Goal: Book appointment/travel/reservation

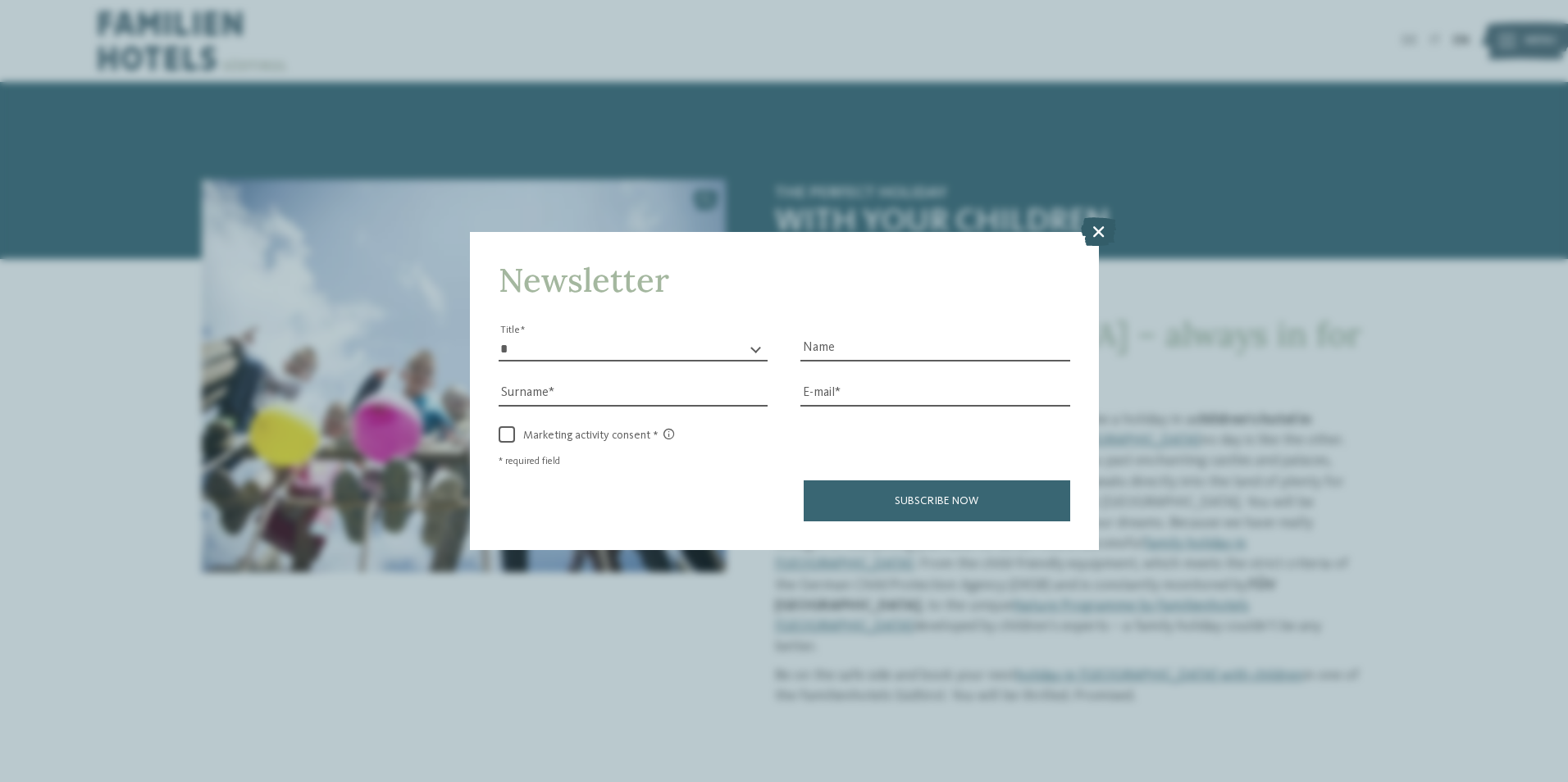
click at [1103, 233] on icon at bounding box center [1098, 231] width 36 height 28
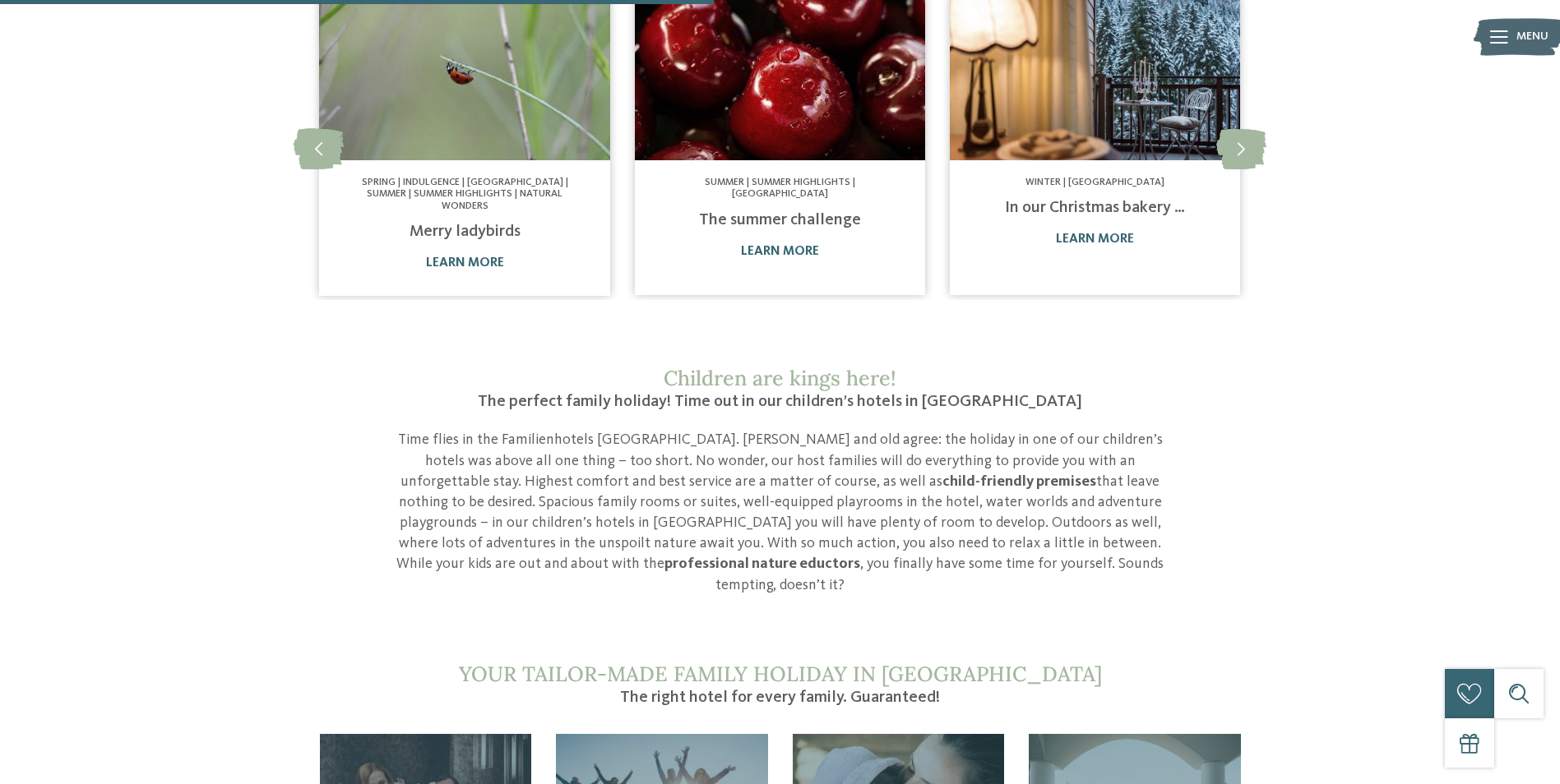
scroll to position [1480, 0]
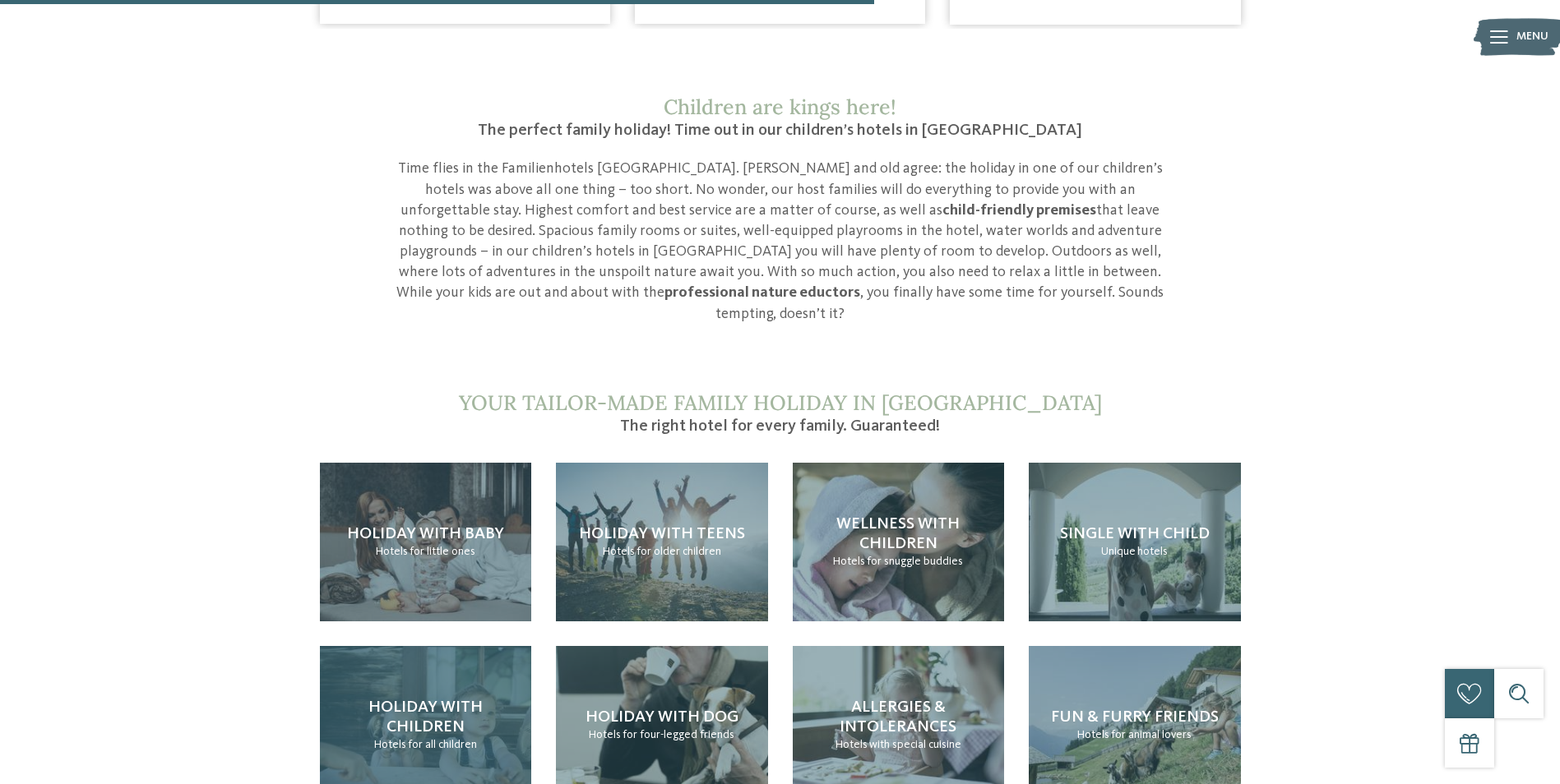
click at [482, 698] on h4 "Holiday with children" at bounding box center [426, 717] width 179 height 39
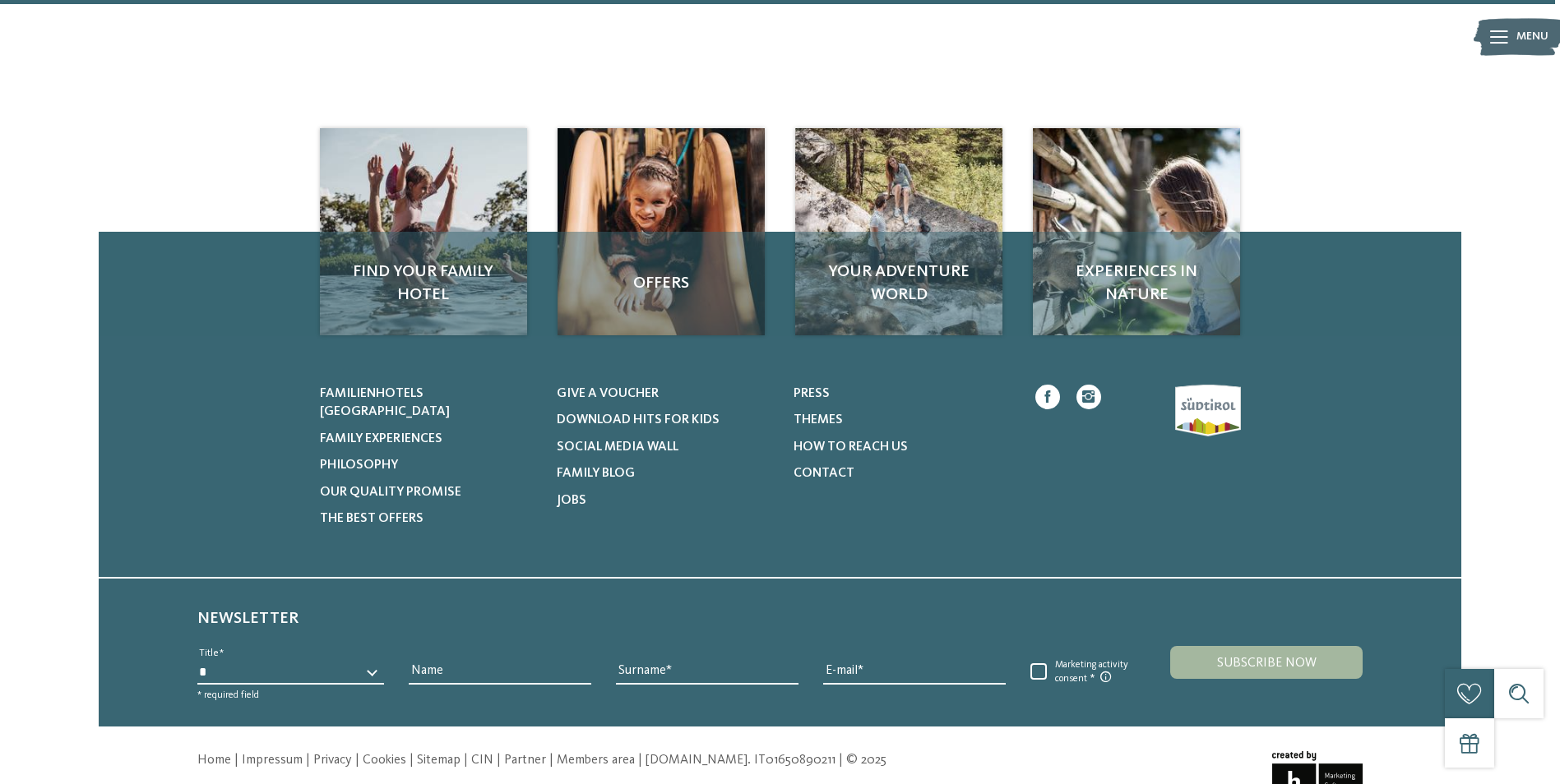
scroll to position [2631, 0]
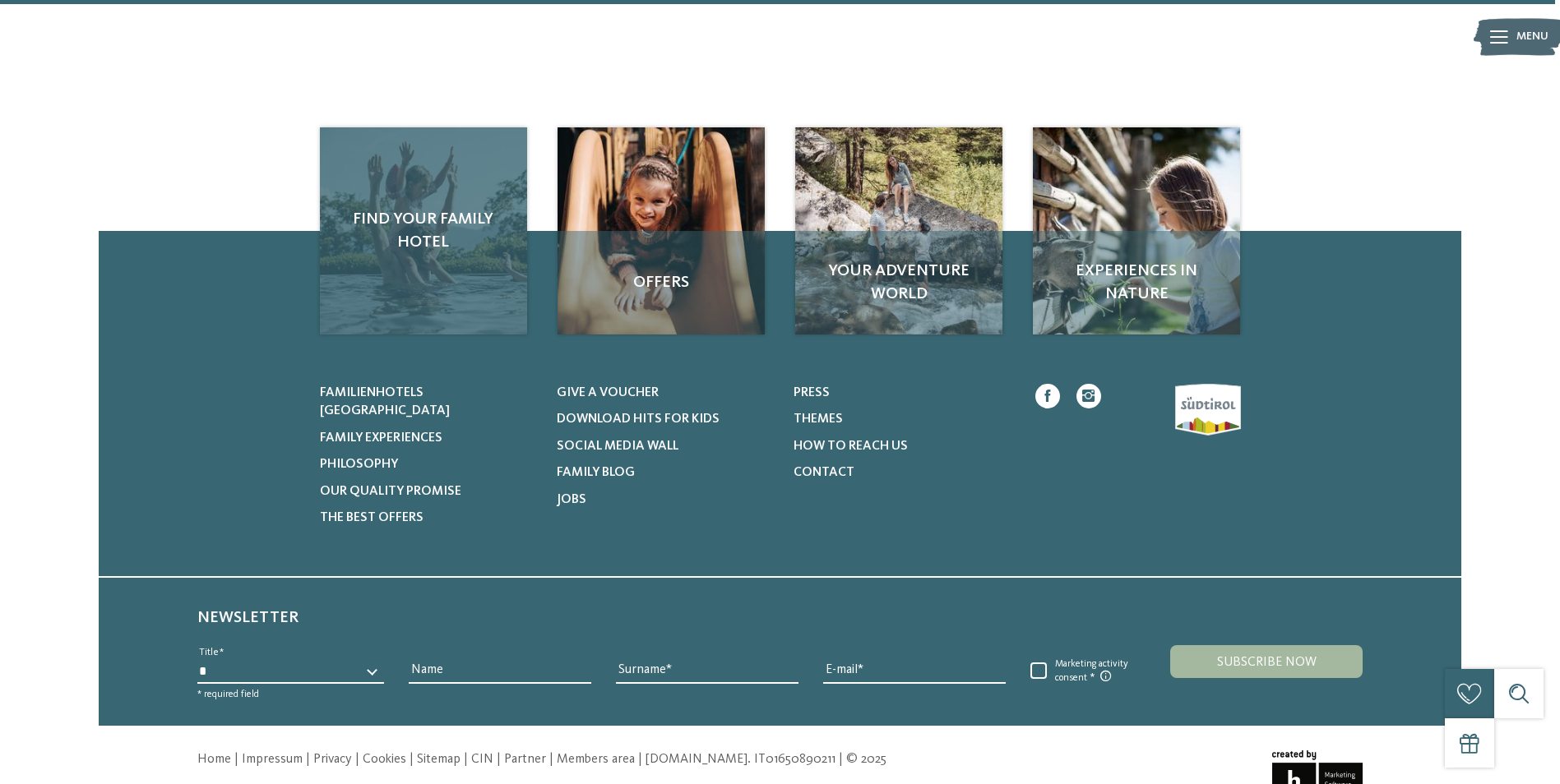
click at [388, 208] on span "Find your family hotel" at bounding box center [424, 231] width 175 height 46
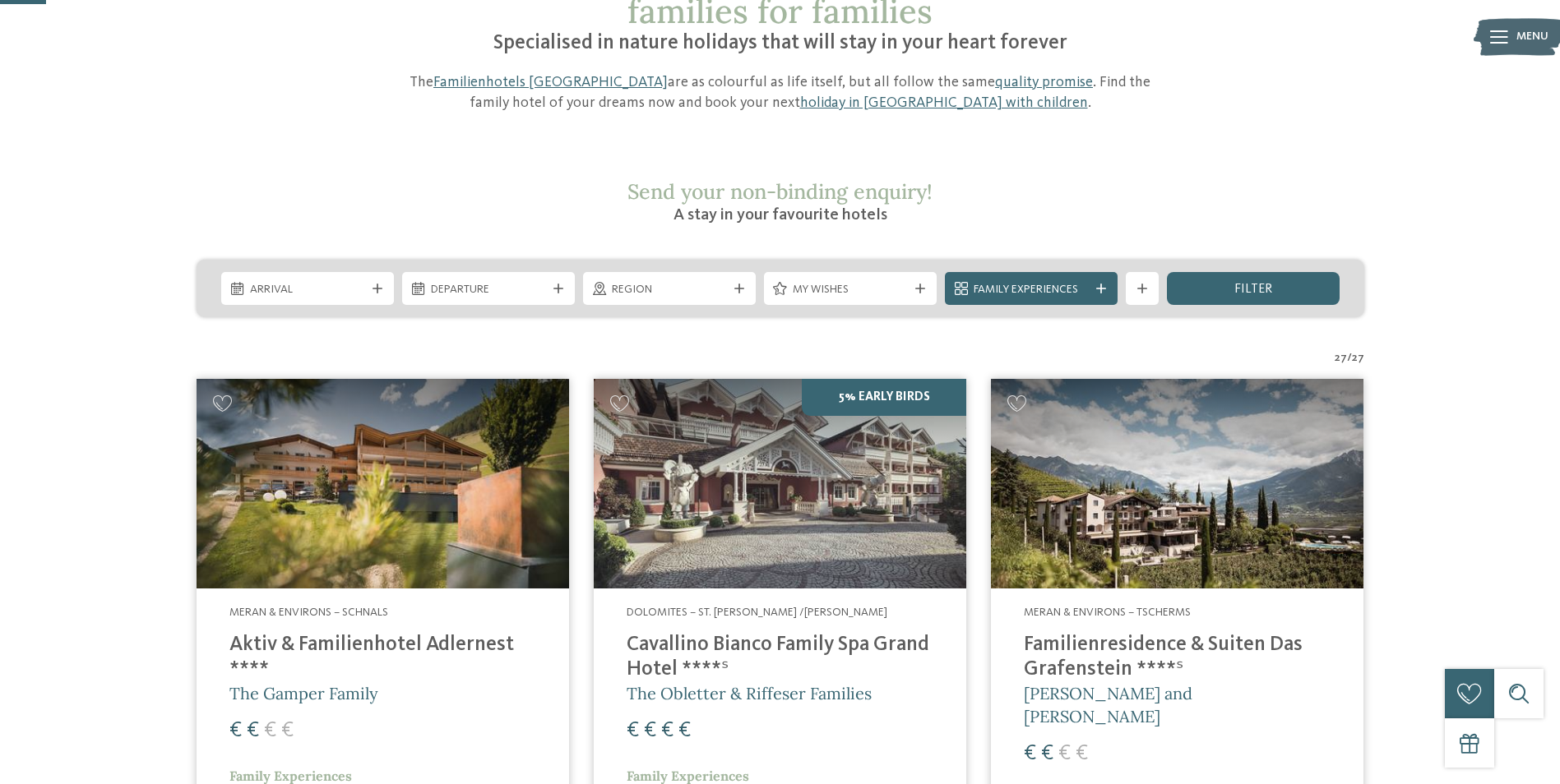
scroll to position [165, 0]
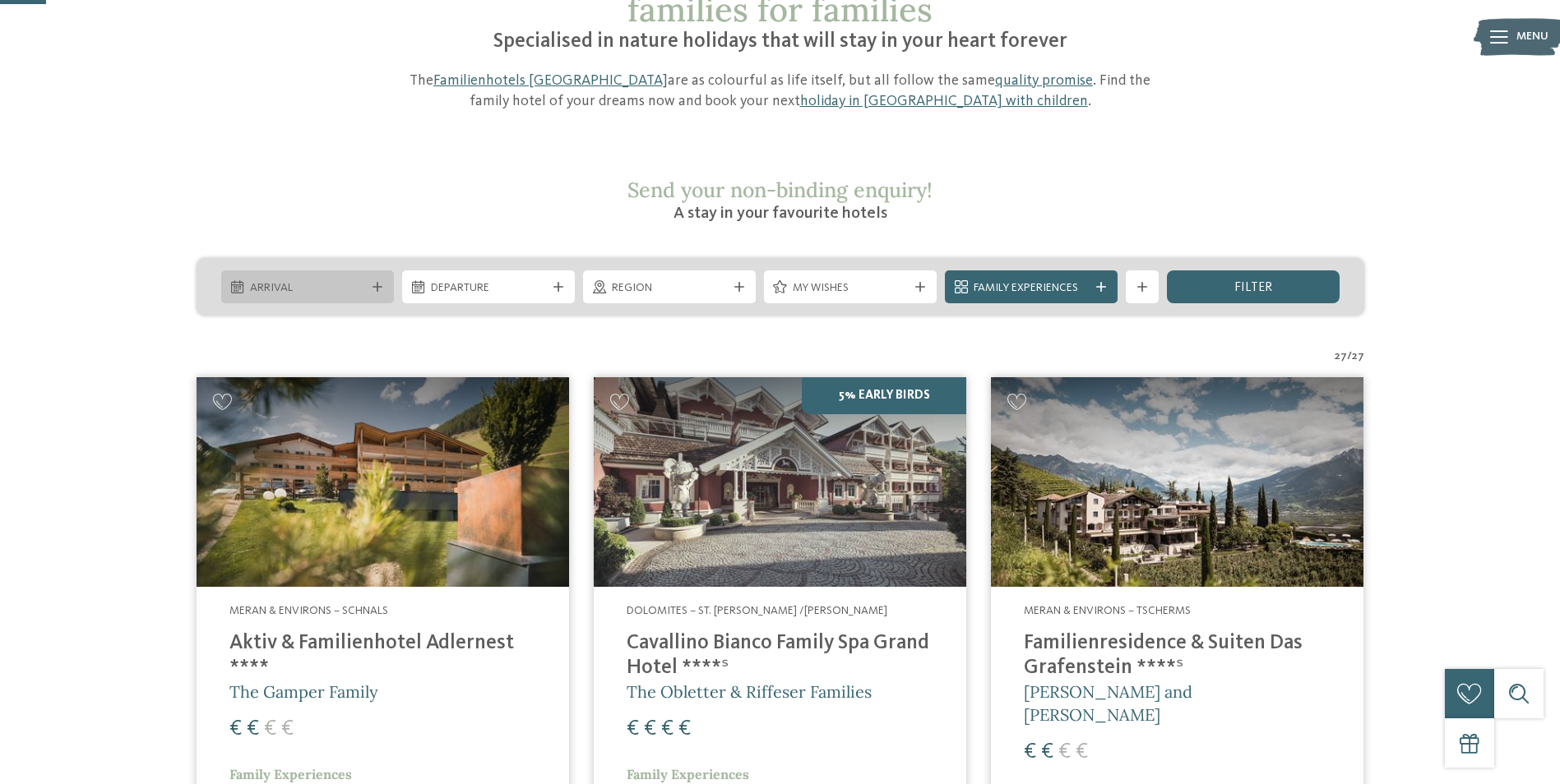
click at [384, 282] on div at bounding box center [378, 287] width 16 height 10
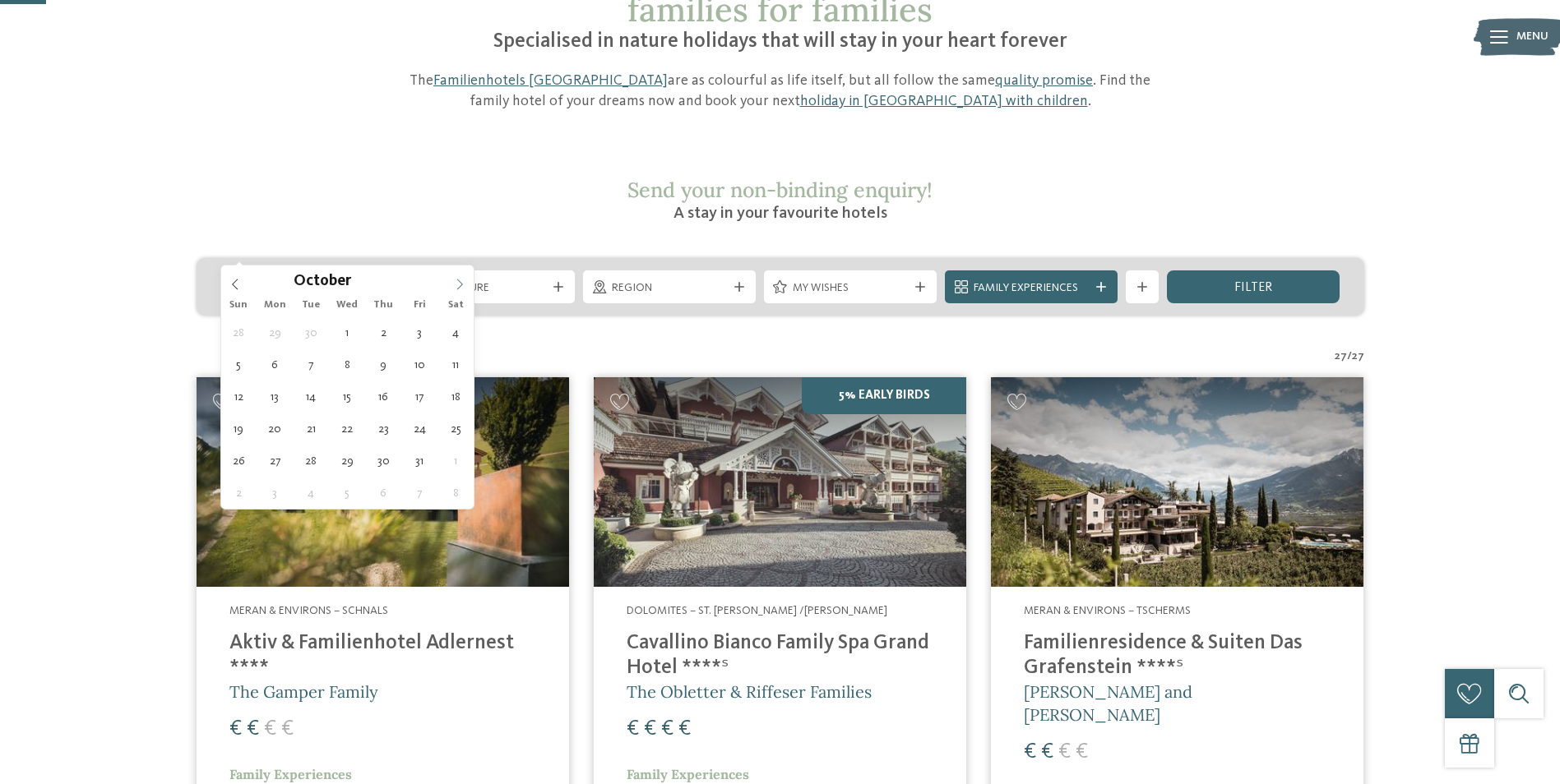
click at [458, 286] on icon at bounding box center [459, 284] width 12 height 12
type input "****"
click at [458, 286] on icon at bounding box center [459, 284] width 12 height 12
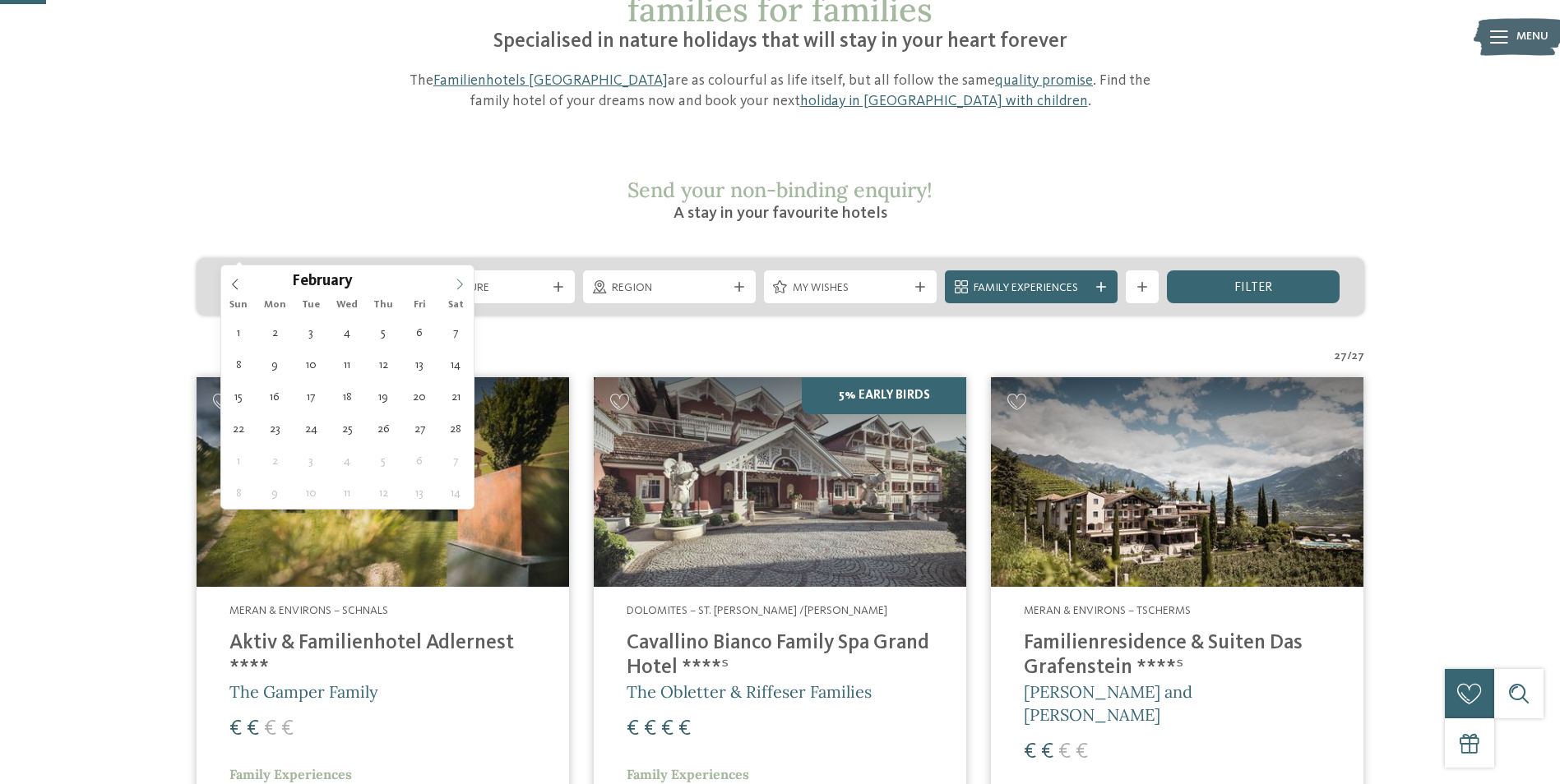
click at [458, 286] on icon at bounding box center [459, 284] width 12 height 12
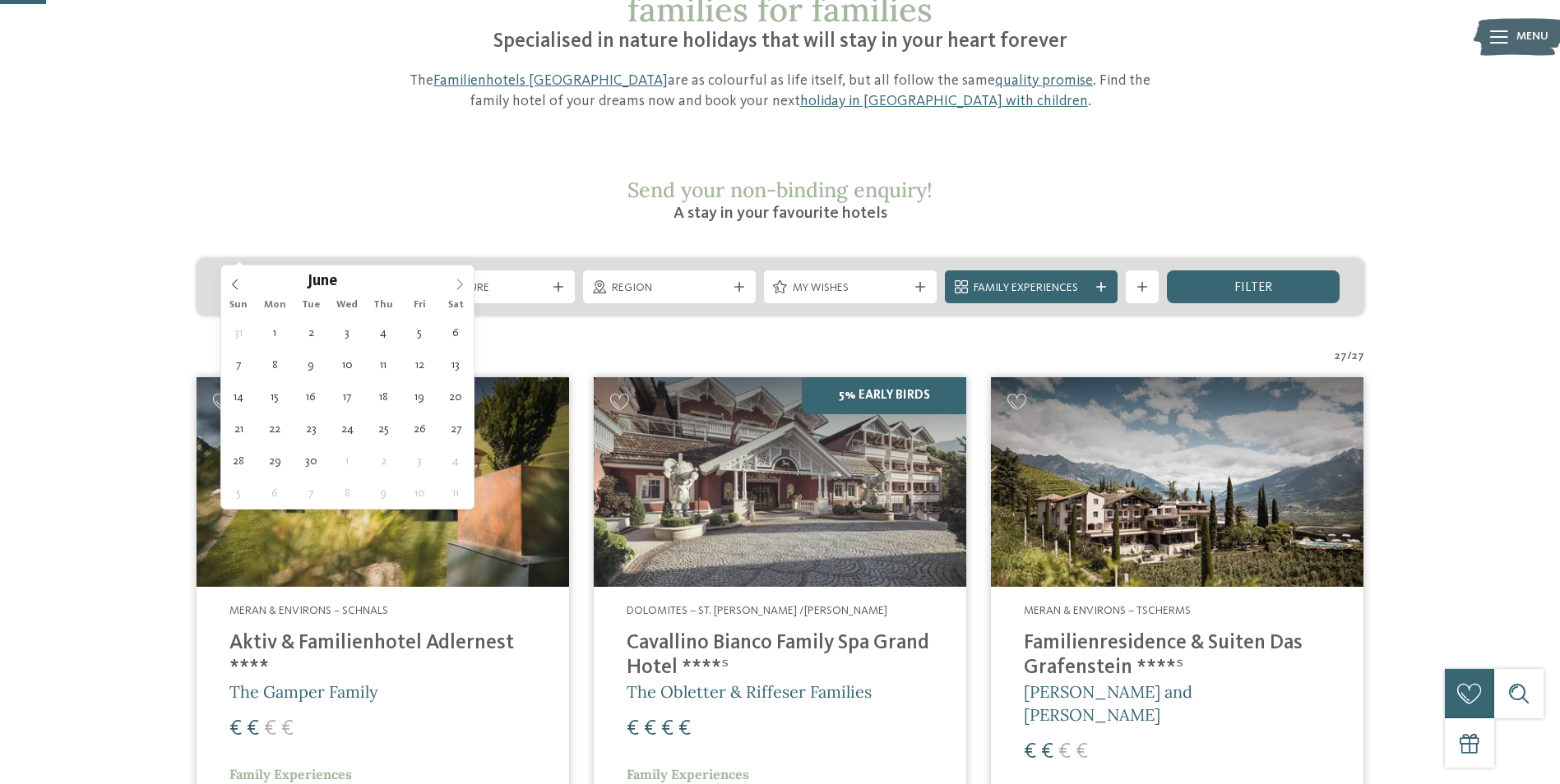
click at [458, 286] on icon at bounding box center [459, 284] width 12 height 12
type div "[DATE]"
type input "****"
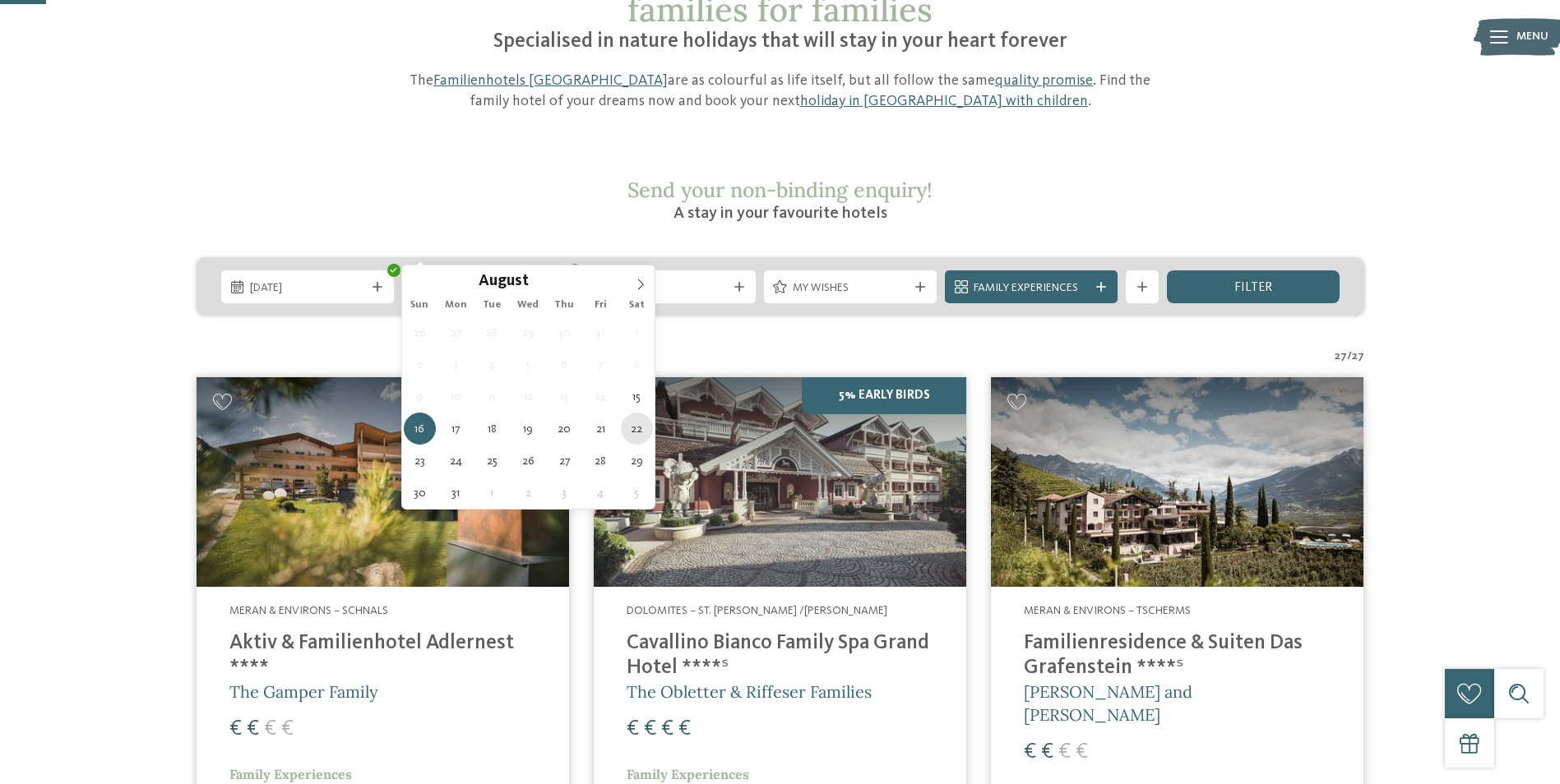
type div "[DATE]"
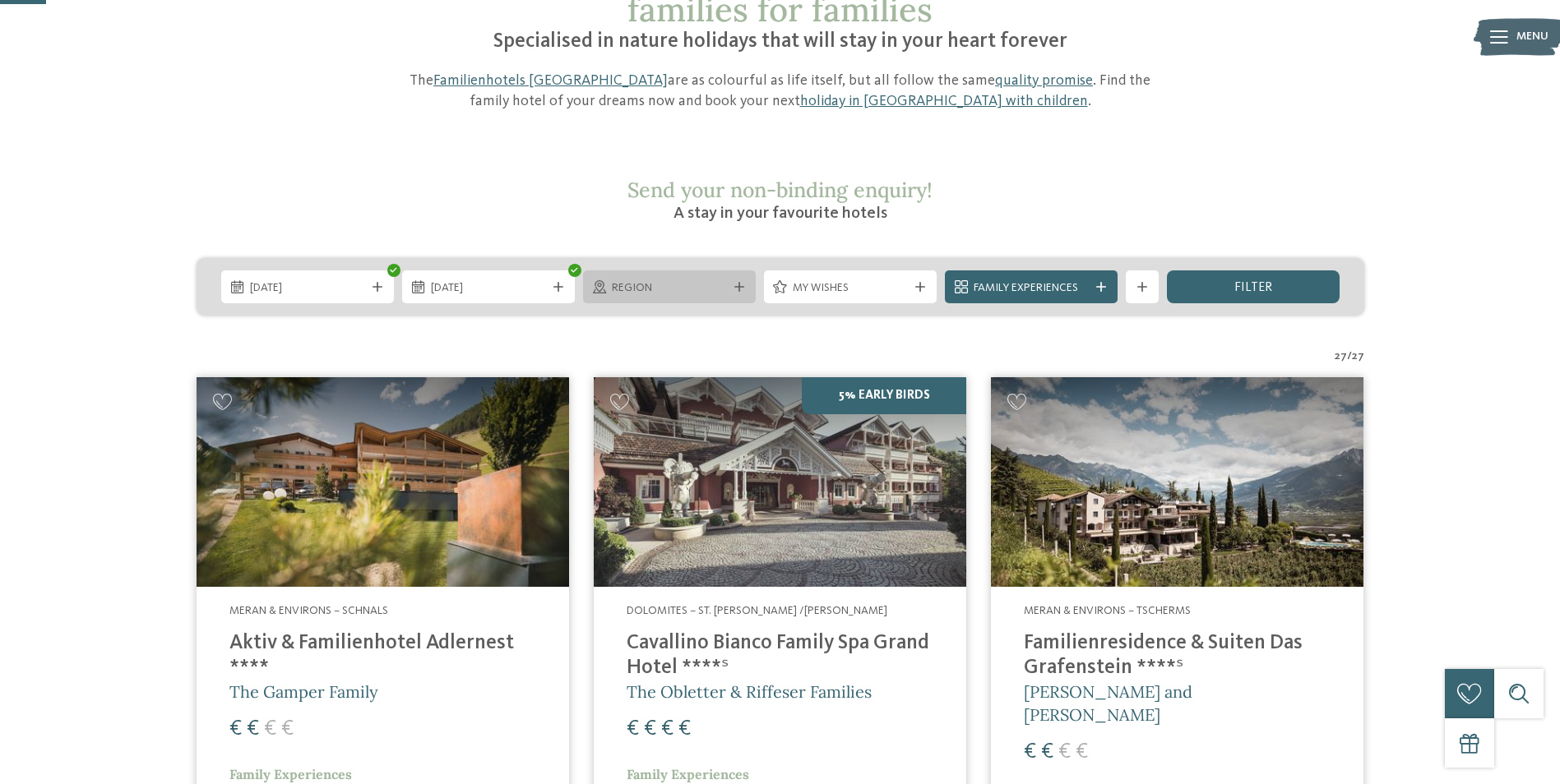
click at [737, 282] on icon at bounding box center [739, 287] width 10 height 10
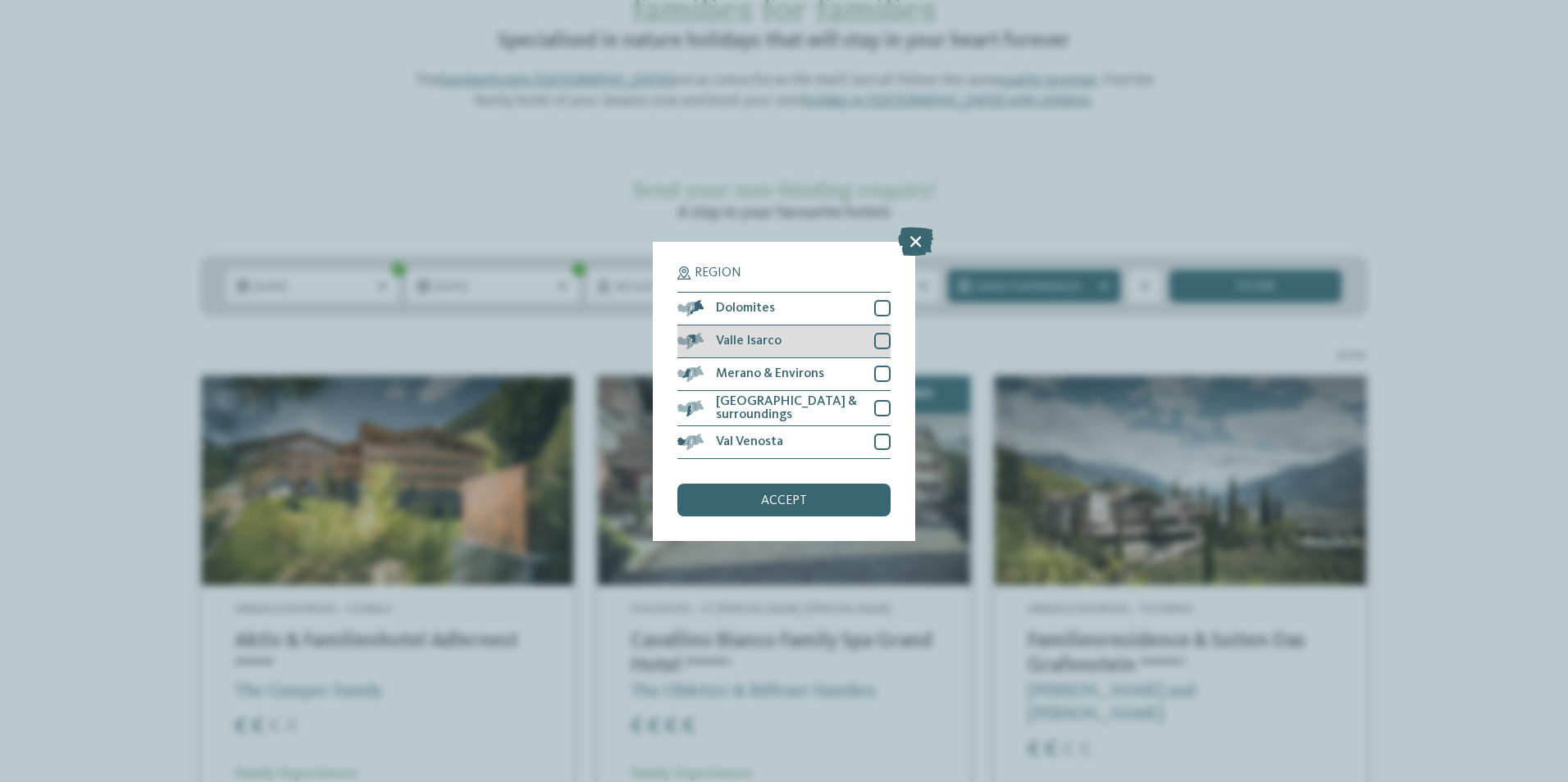
drag, startPoint x: 877, startPoint y: 309, endPoint x: 879, endPoint y: 328, distance: 19.1
click at [878, 317] on div at bounding box center [883, 308] width 16 height 16
drag, startPoint x: 878, startPoint y: 336, endPoint x: 878, endPoint y: 356, distance: 20.0
click at [878, 338] on div at bounding box center [883, 341] width 16 height 16
drag, startPoint x: 883, startPoint y: 376, endPoint x: 883, endPoint y: 399, distance: 23.0
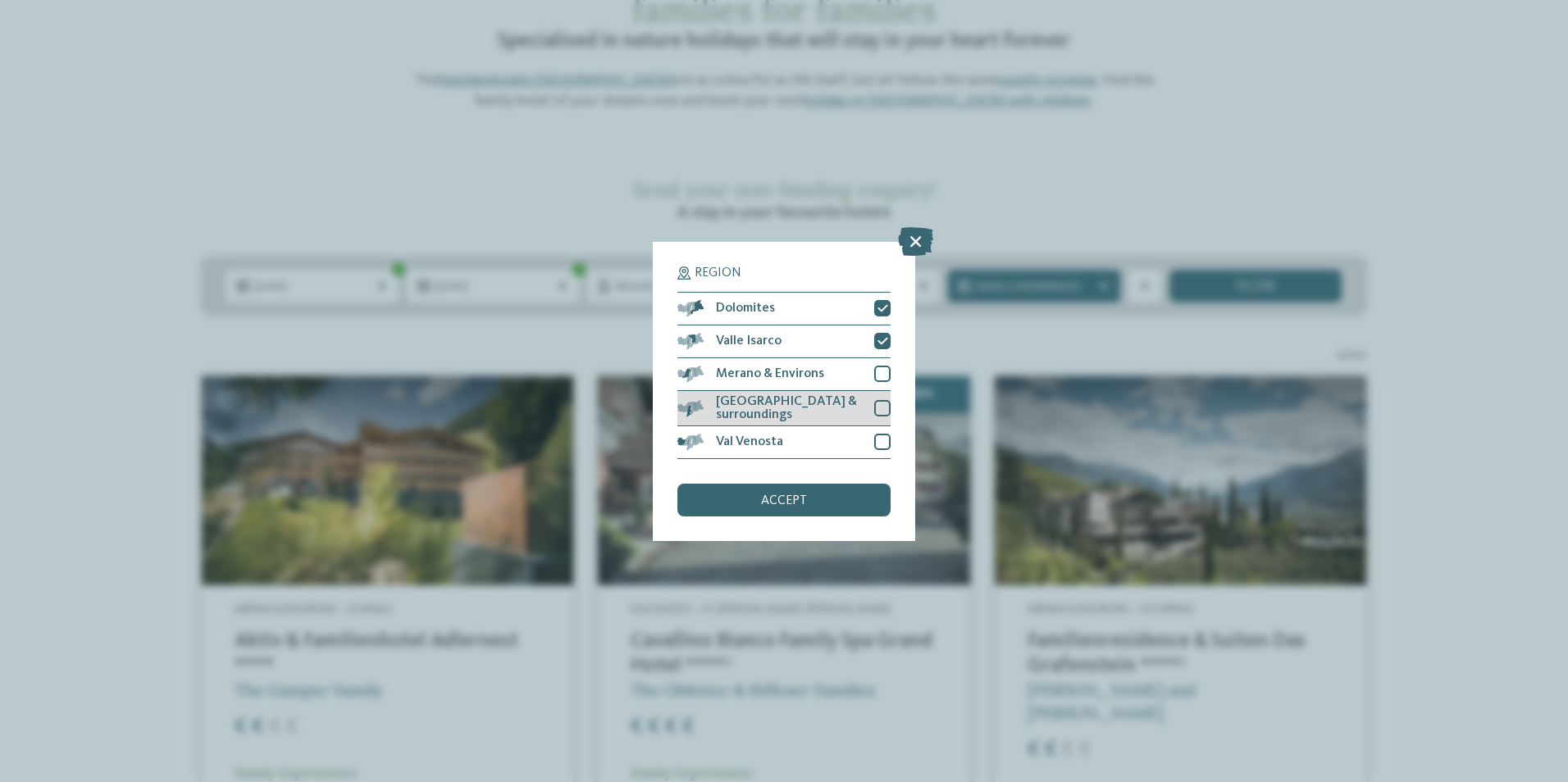
click at [883, 381] on div at bounding box center [883, 374] width 16 height 16
drag, startPoint x: 883, startPoint y: 405, endPoint x: 887, endPoint y: 437, distance: 32.2
click at [883, 412] on div at bounding box center [883, 408] width 16 height 16
drag, startPoint x: 887, startPoint y: 438, endPoint x: 876, endPoint y: 463, distance: 27.3
click at [886, 440] on div at bounding box center [883, 442] width 16 height 16
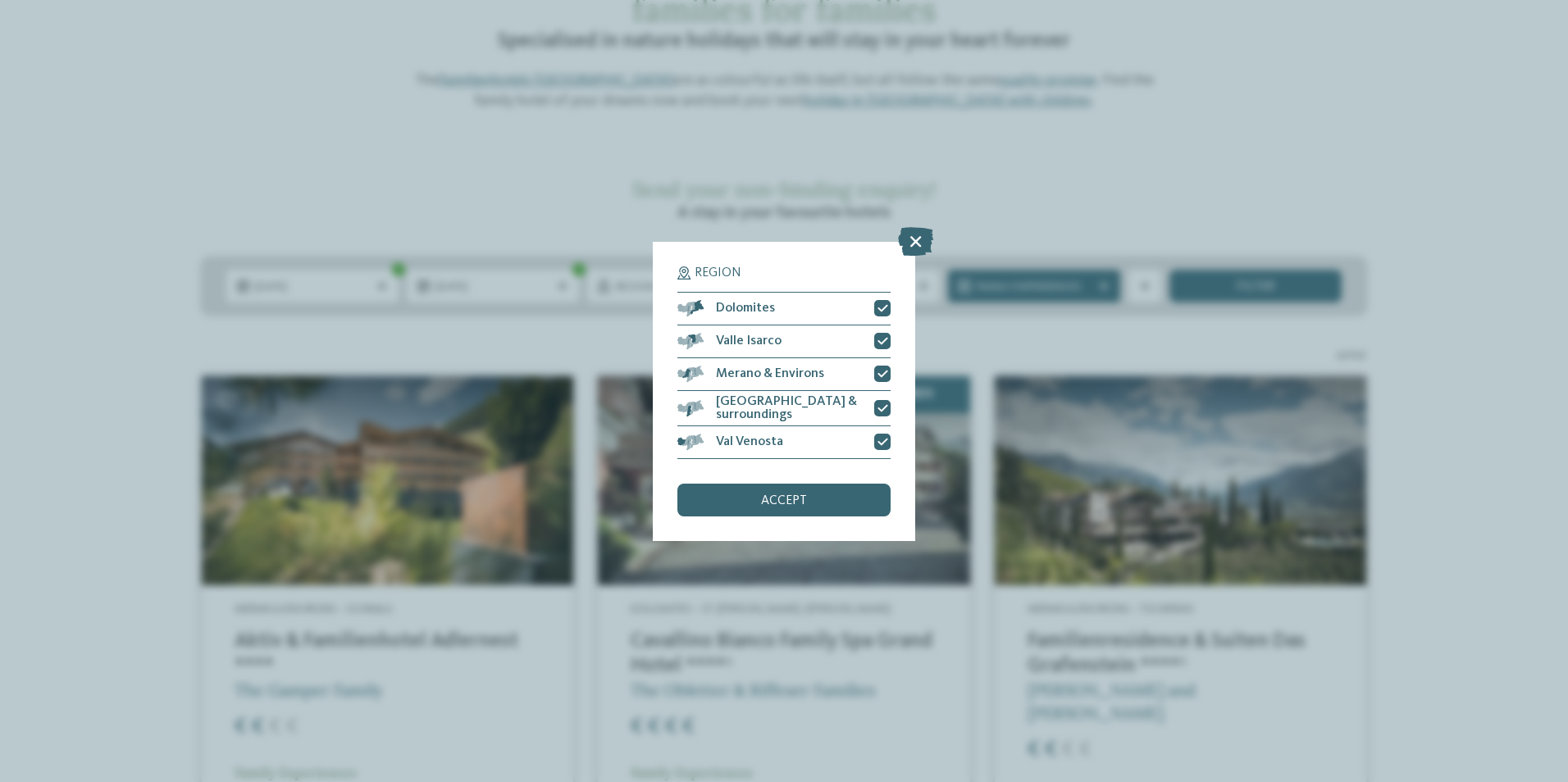
click at [858, 494] on div "accept" at bounding box center [784, 500] width 213 height 33
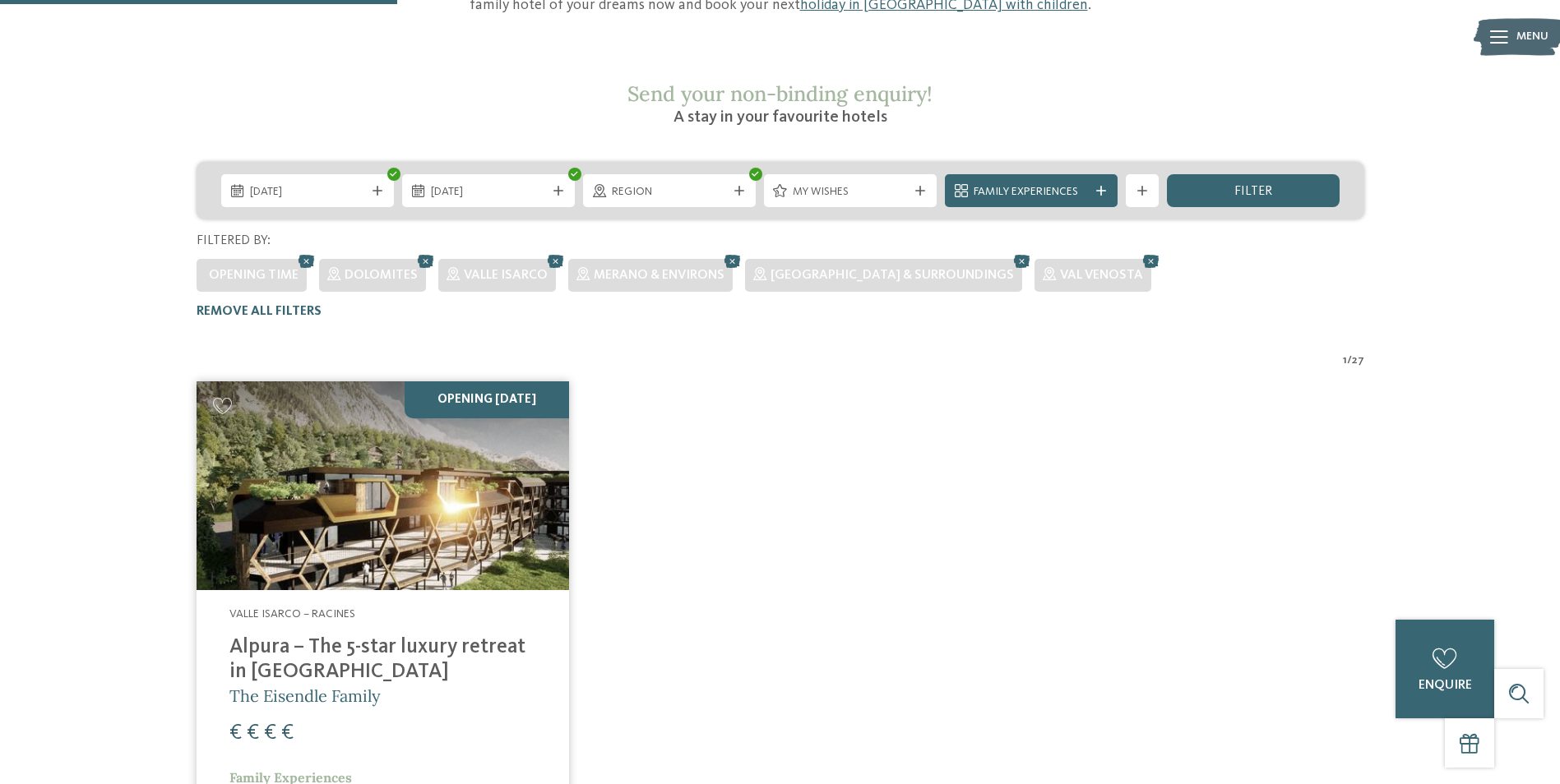
scroll to position [171, 0]
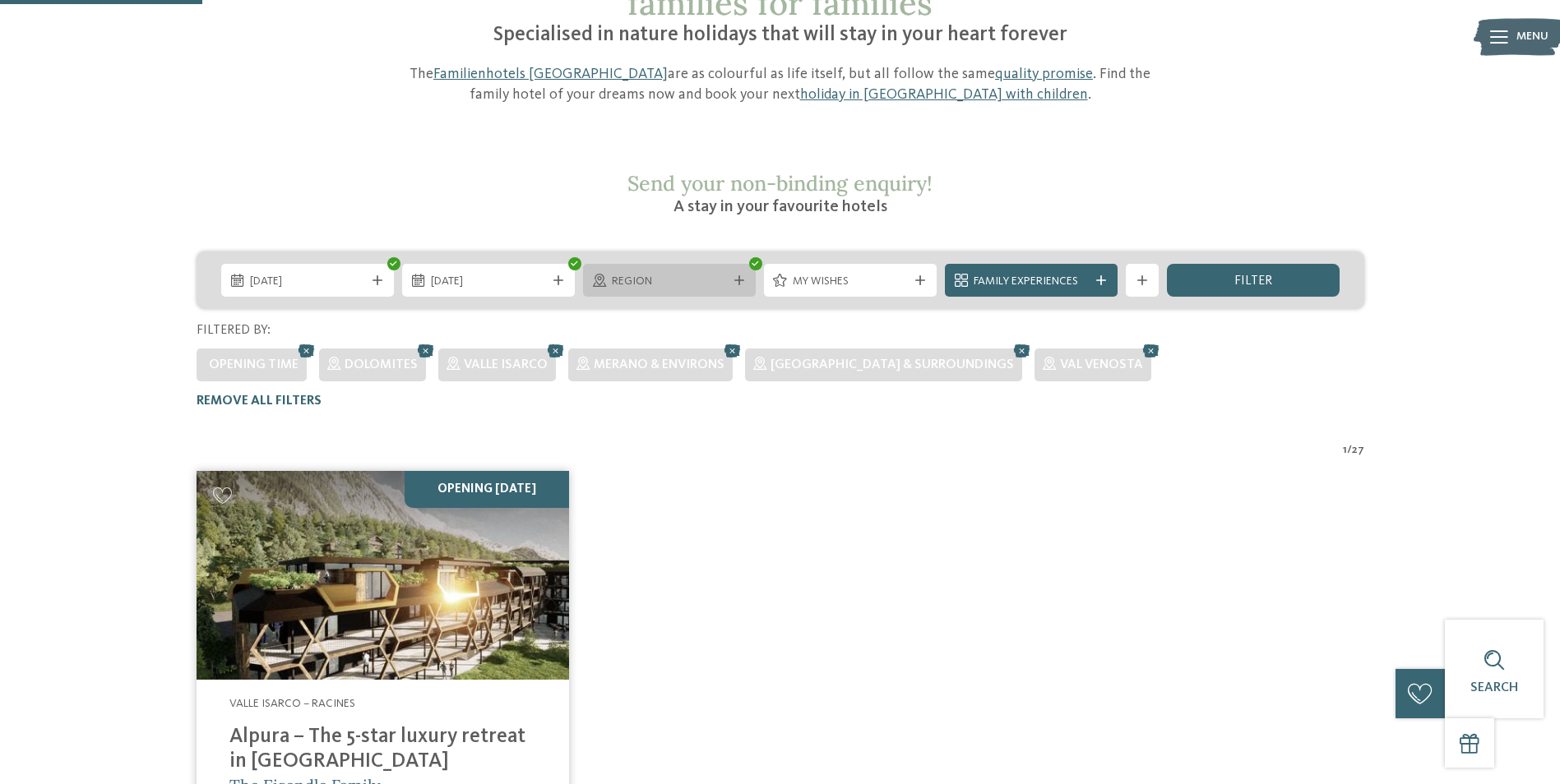
click at [744, 275] on div at bounding box center [739, 279] width 16 height 10
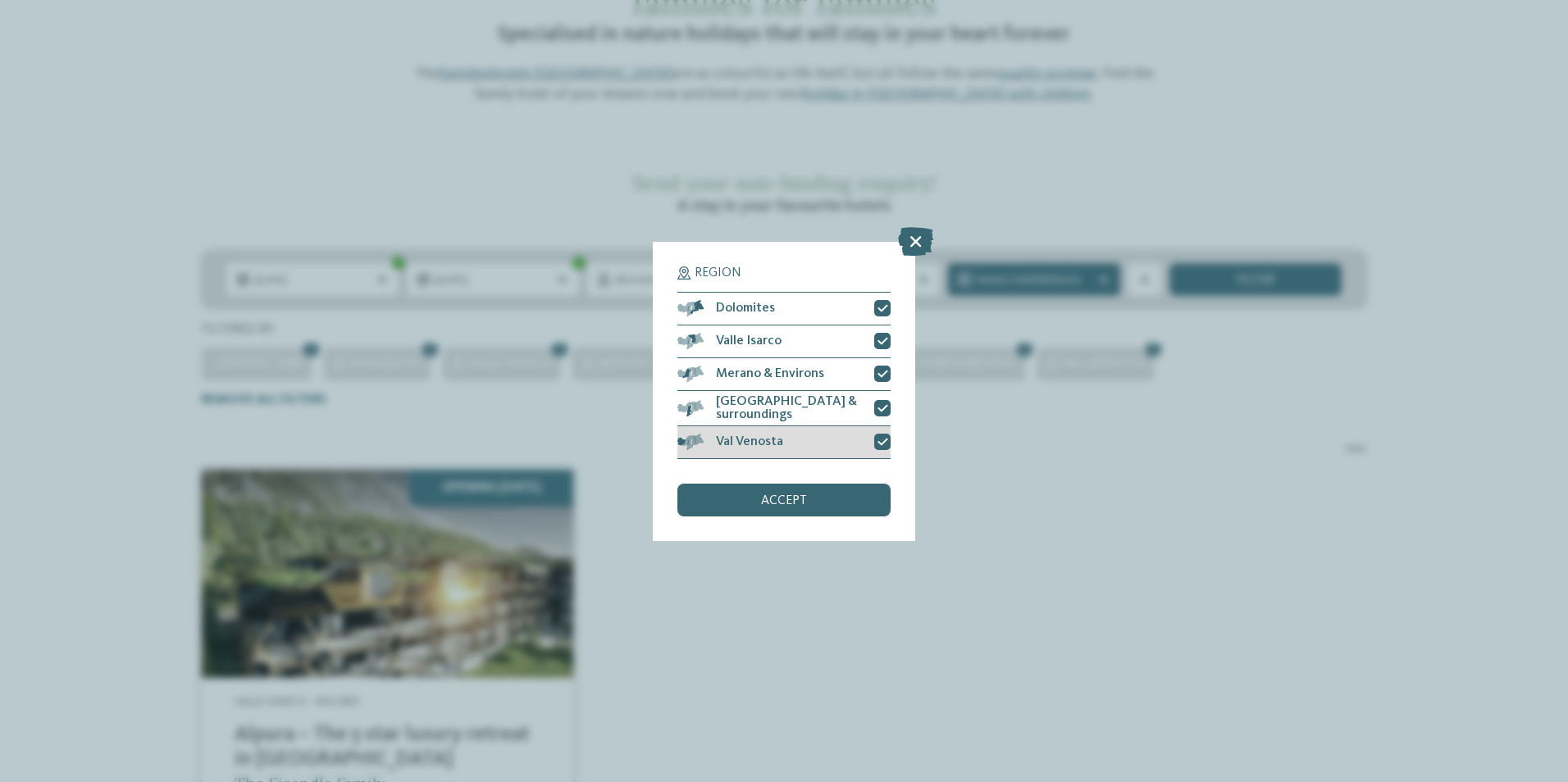
click at [886, 438] on icon at bounding box center [883, 441] width 11 height 10
click at [887, 413] on icon at bounding box center [883, 407] width 11 height 10
drag, startPoint x: 886, startPoint y: 381, endPoint x: 888, endPoint y: 339, distance: 42.0
click at [886, 380] on div at bounding box center [883, 374] width 16 height 16
click at [888, 336] on div at bounding box center [883, 341] width 16 height 16
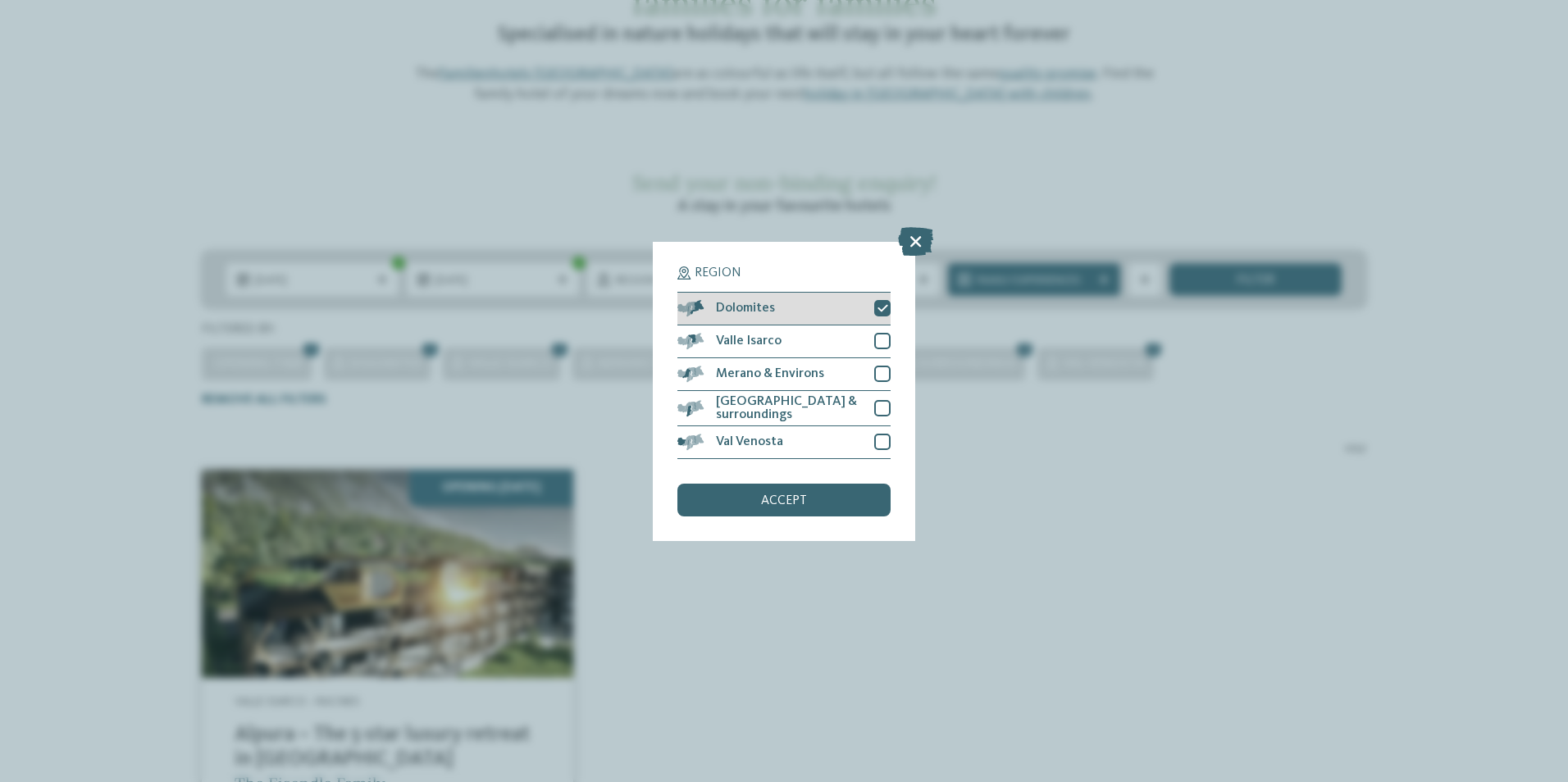
click at [887, 302] on div at bounding box center [883, 308] width 16 height 16
click at [962, 407] on div "Region Dolomites" at bounding box center [784, 391] width 1568 height 782
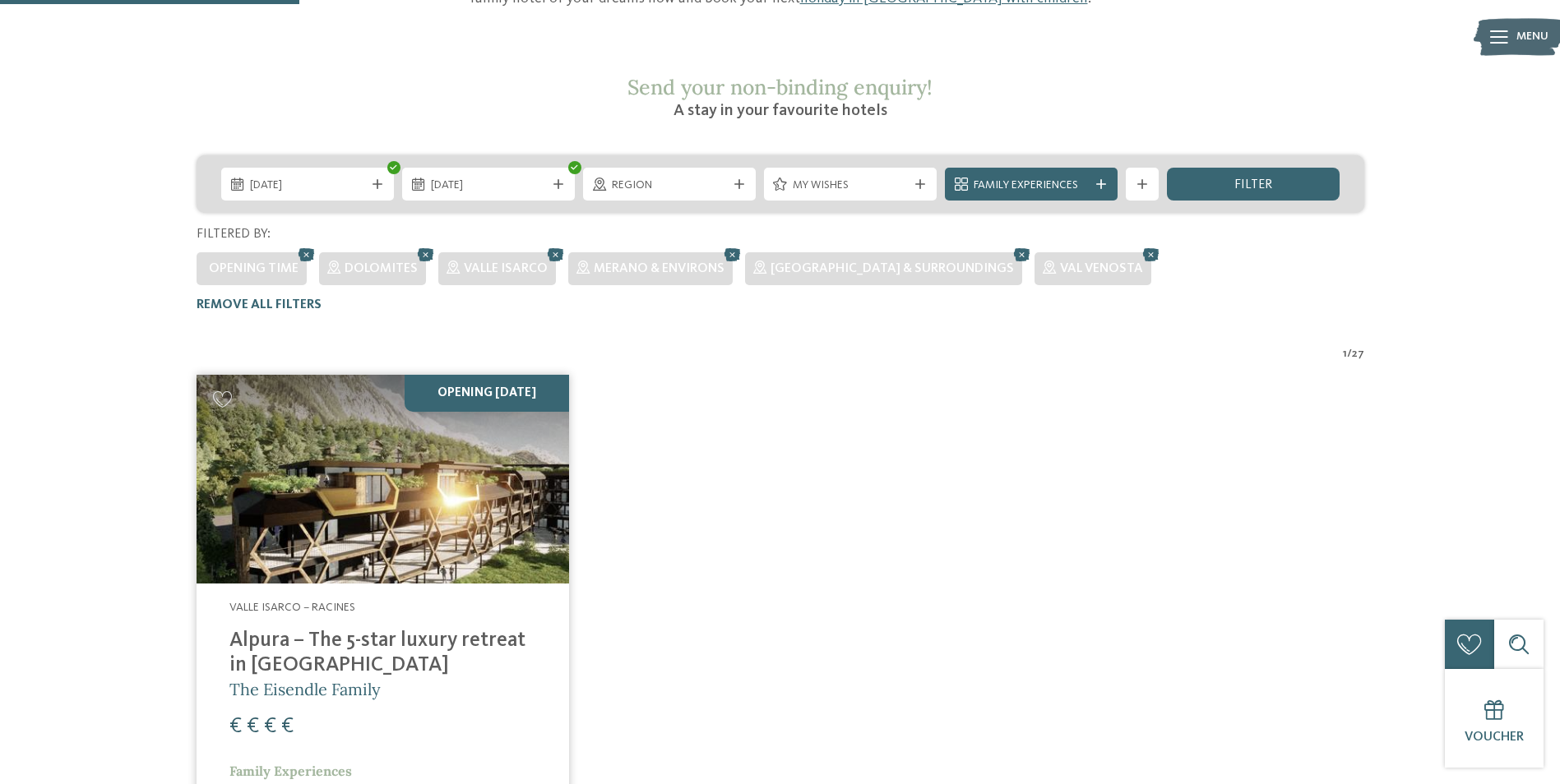
scroll to position [254, 0]
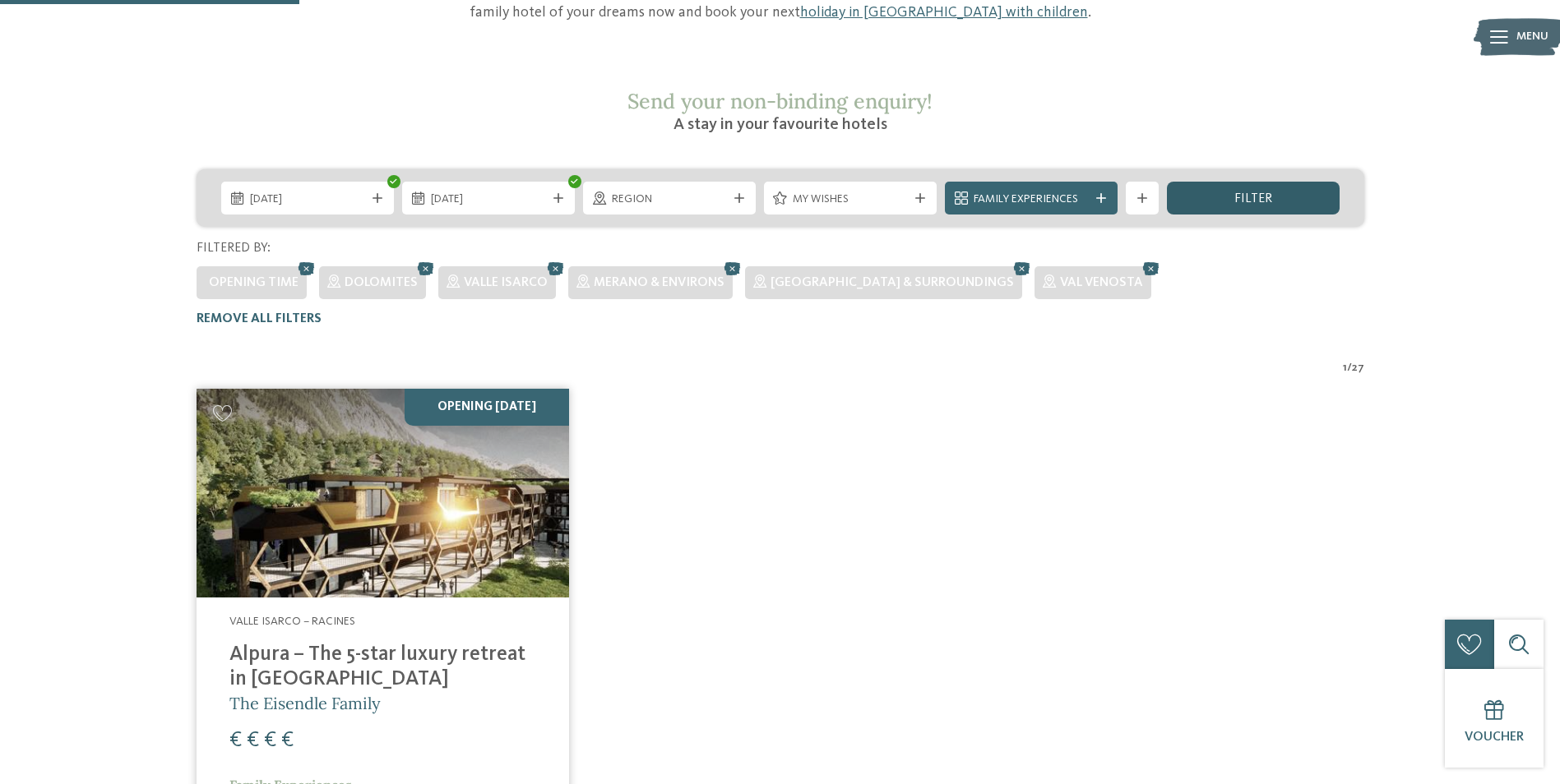
click at [1210, 182] on div "filter" at bounding box center [1254, 198] width 173 height 33
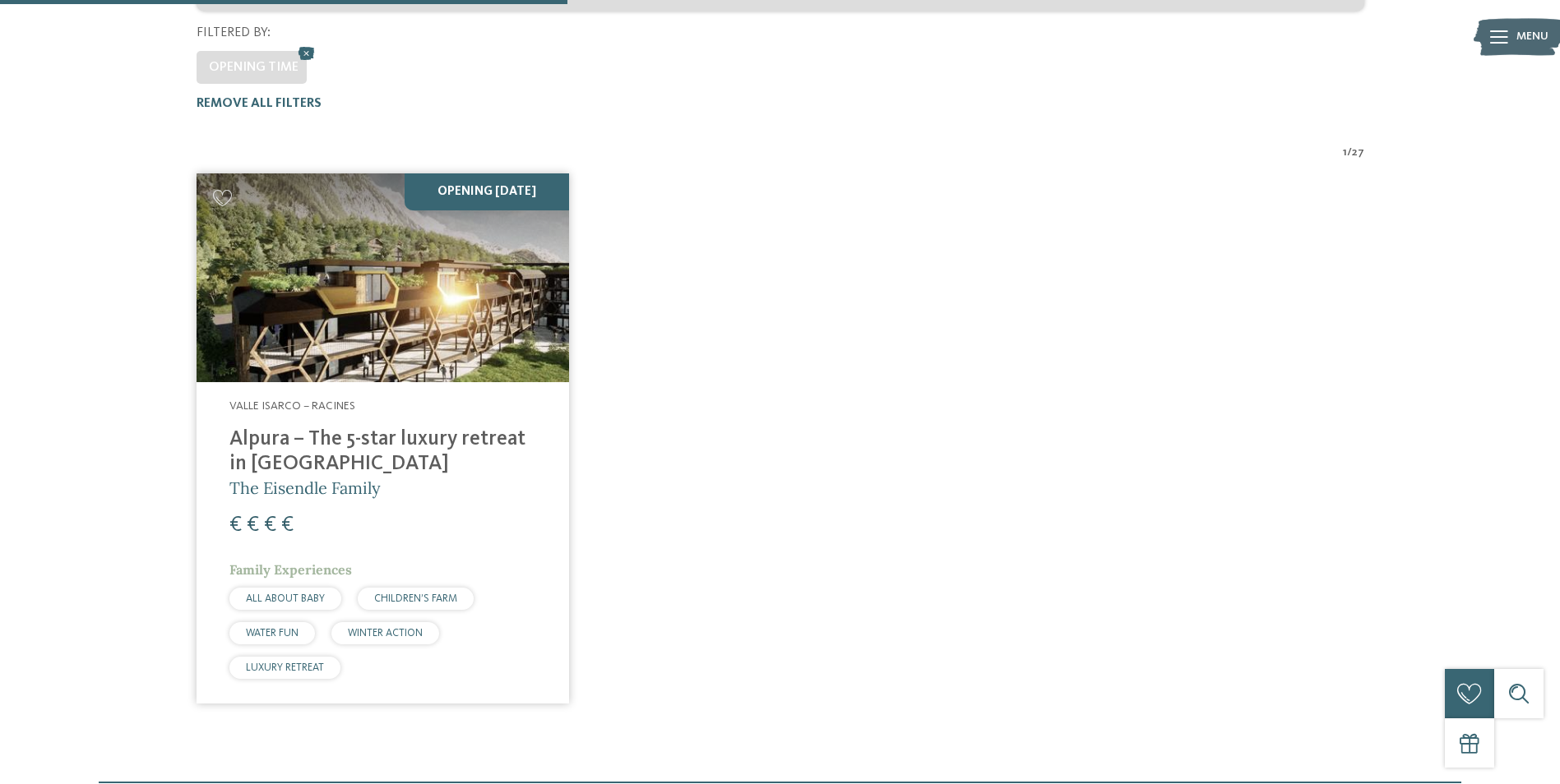
scroll to position [500, 0]
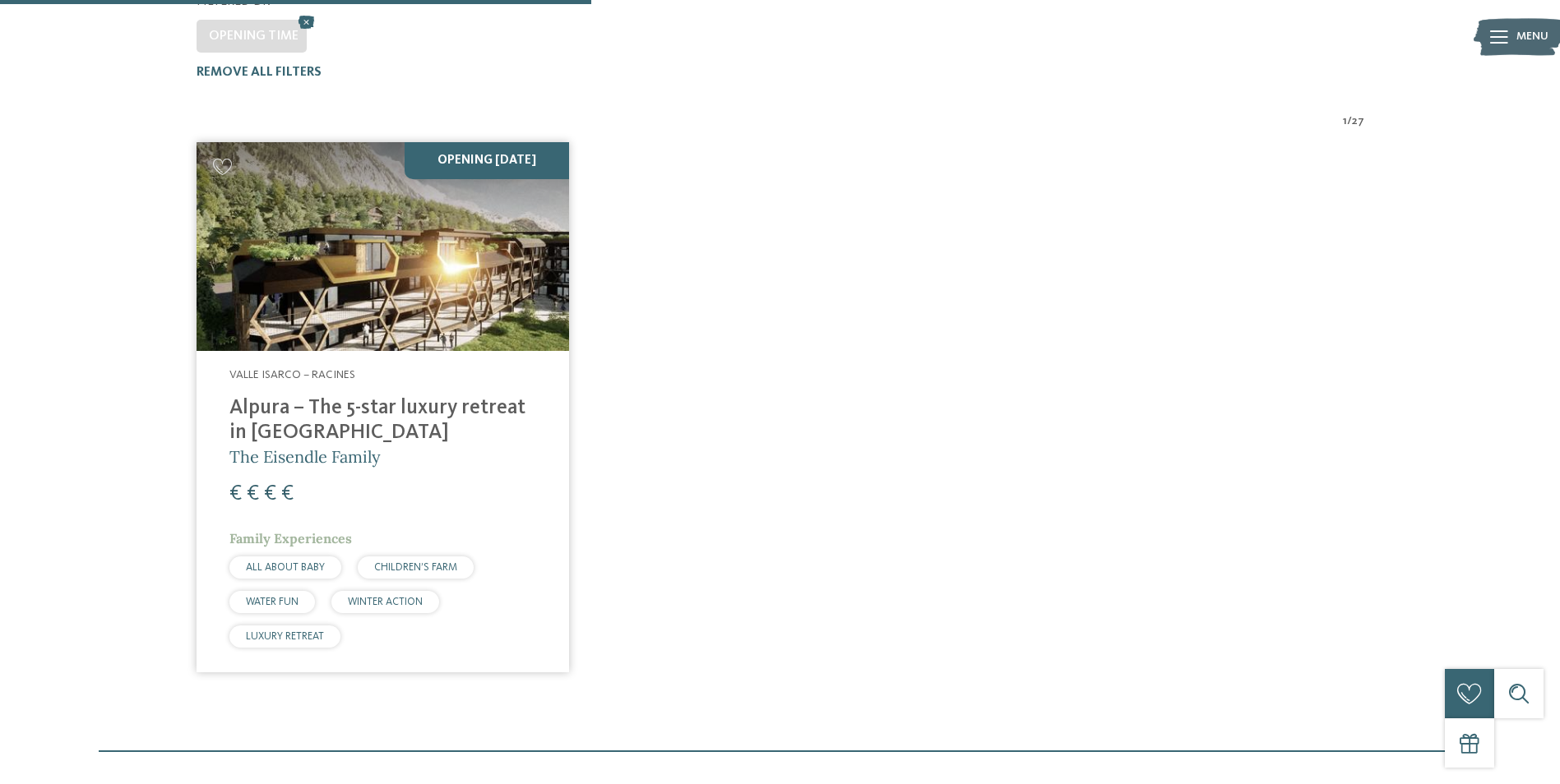
click at [413, 396] on h4 "Alpura – The 5-star luxury retreat in [GEOGRAPHIC_DATA]" at bounding box center [383, 420] width 307 height 49
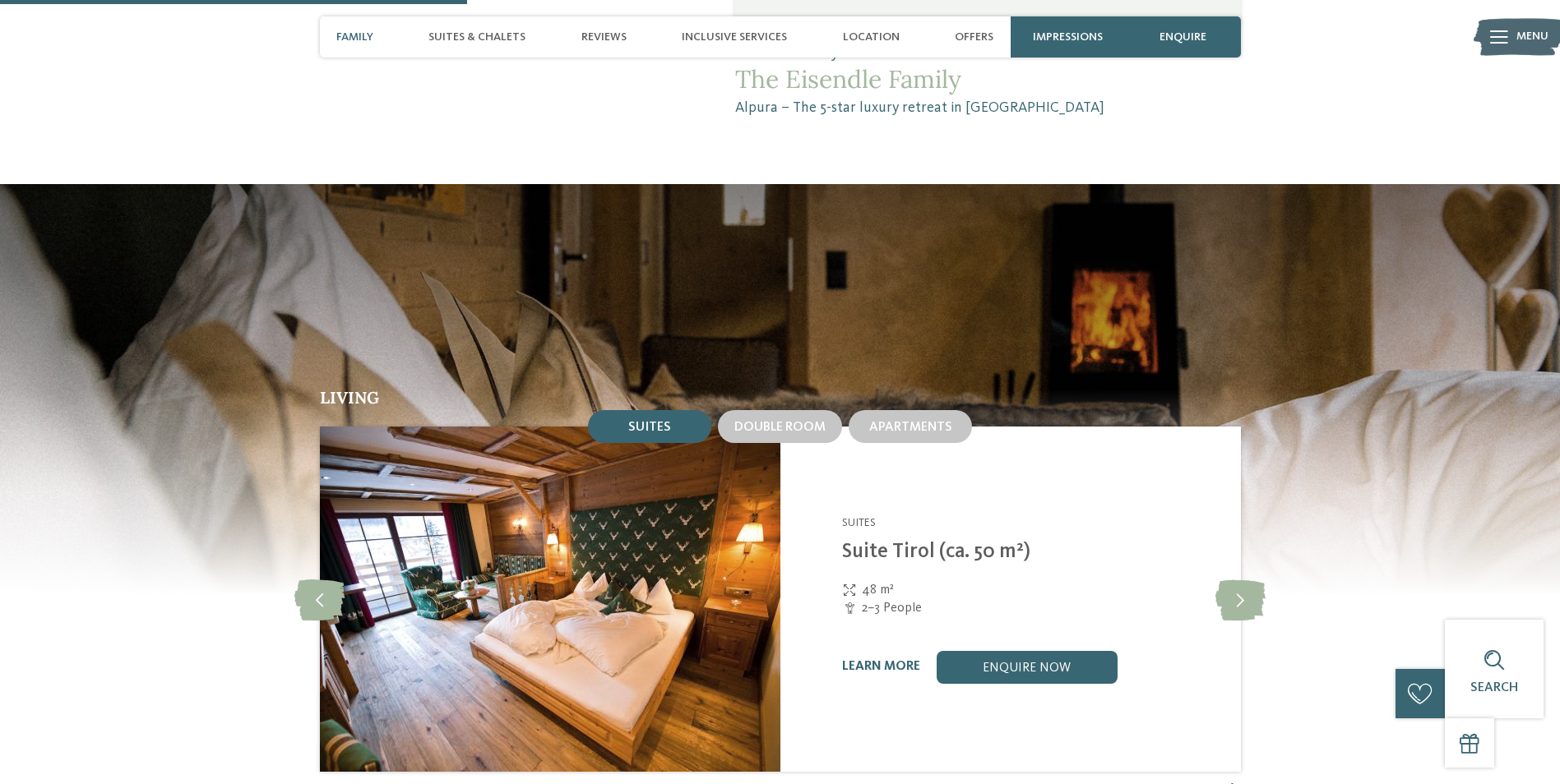
scroll to position [1562, 0]
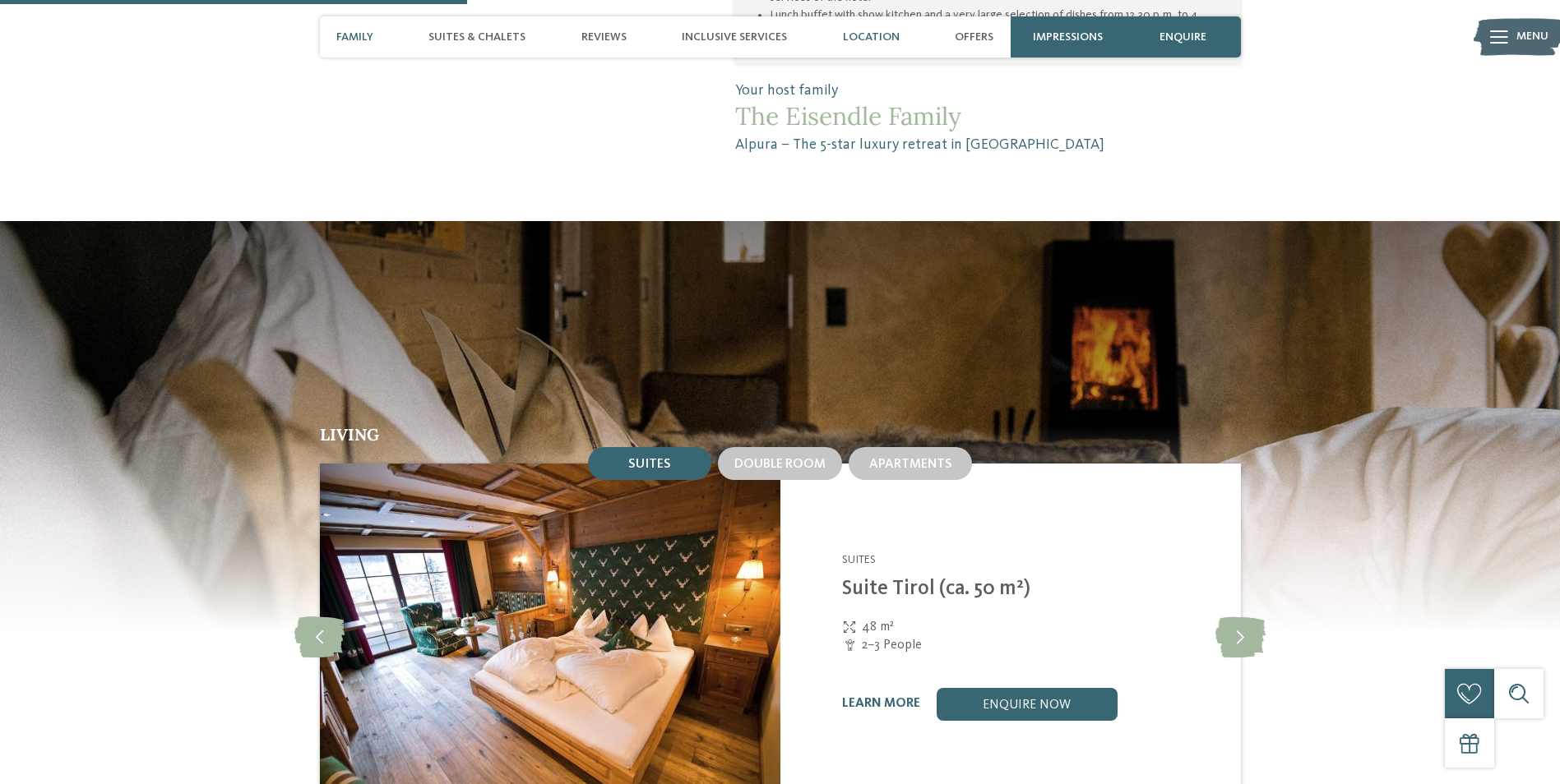
click at [872, 37] on span "Location" at bounding box center [872, 37] width 57 height 14
